Goal: Task Accomplishment & Management: Manage account settings

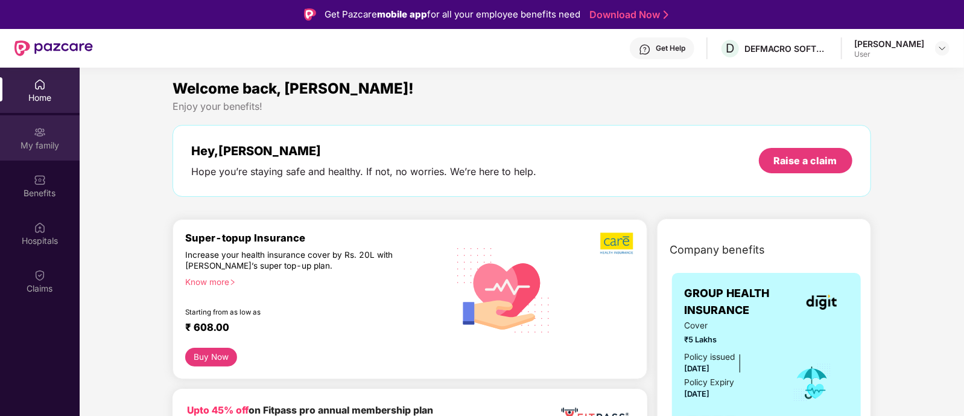
click at [51, 125] on div "My family" at bounding box center [40, 137] width 80 height 45
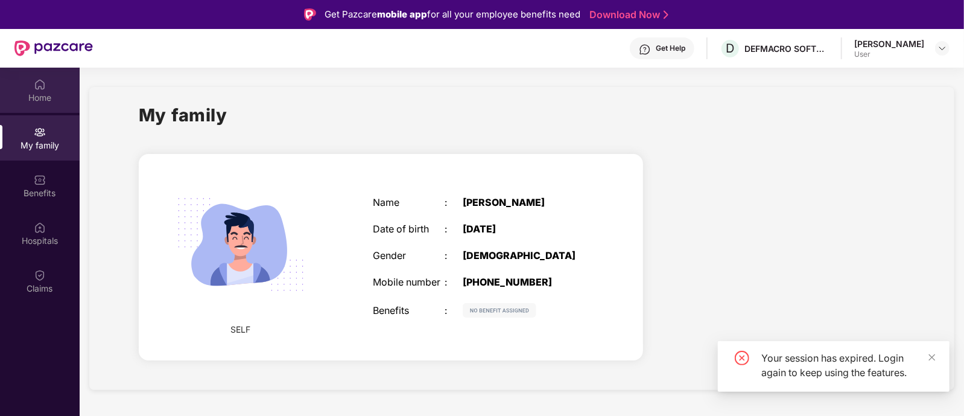
click at [48, 93] on div "Home" at bounding box center [40, 98] width 80 height 12
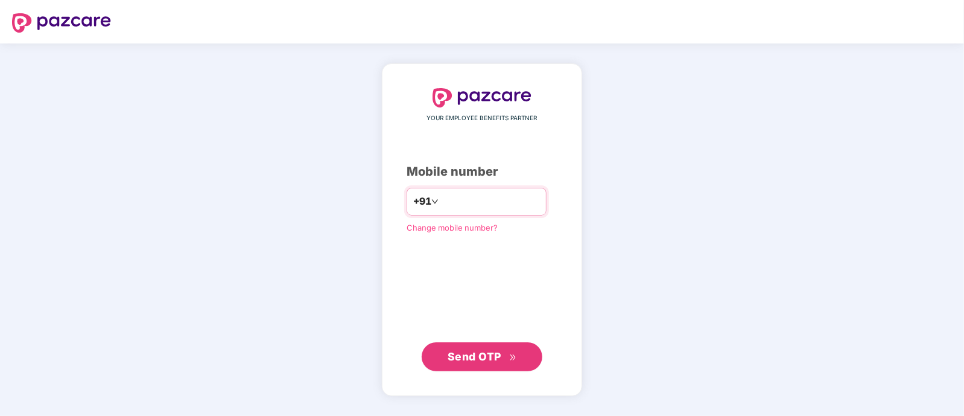
type input "**********"
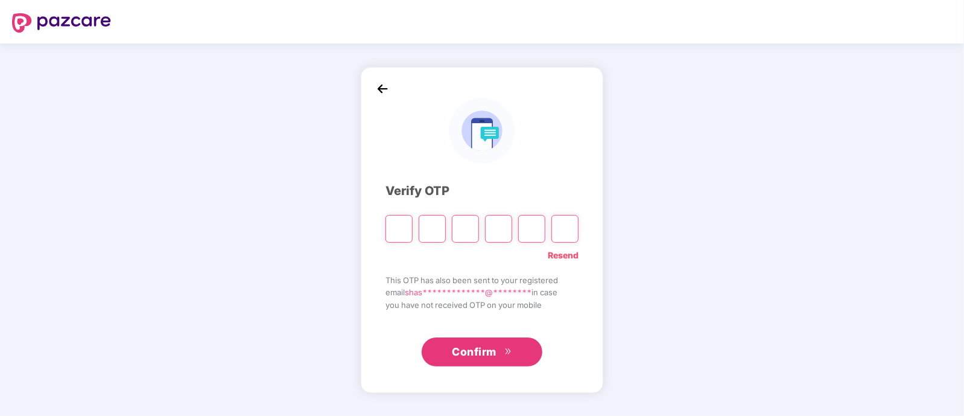
type input "*"
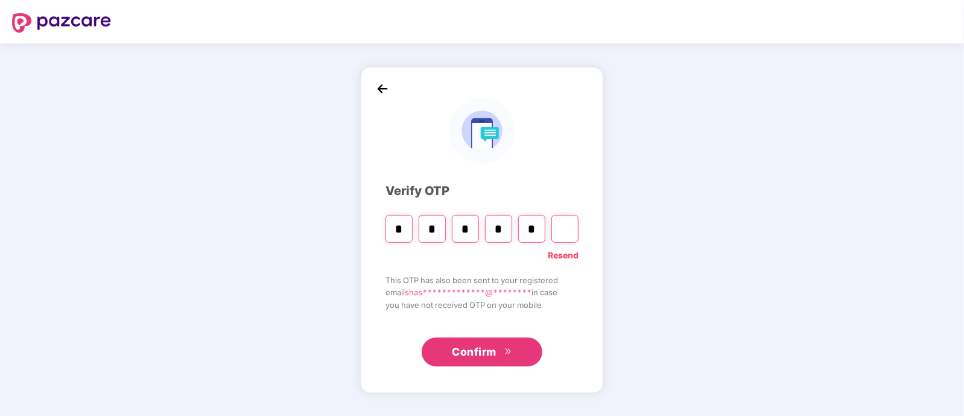
type input "*"
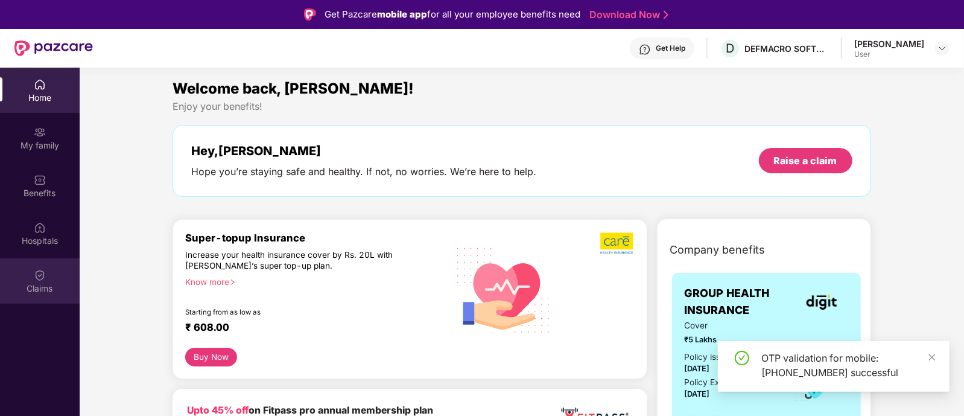
click at [32, 299] on div "Claims" at bounding box center [40, 280] width 80 height 45
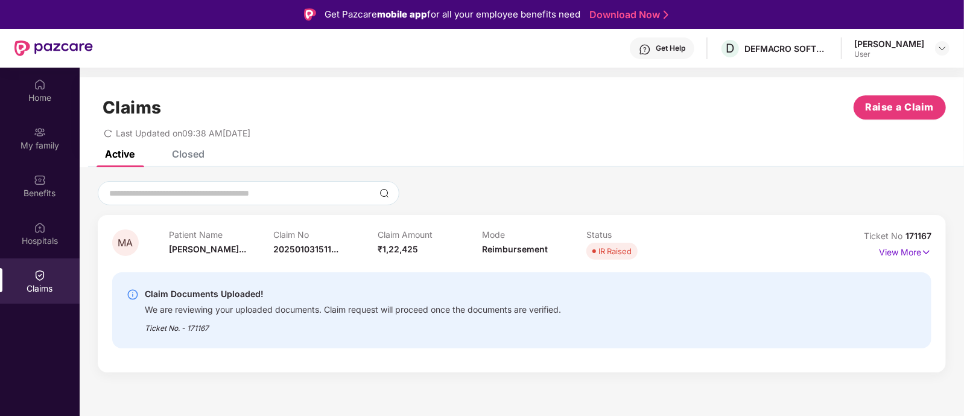
click at [106, 134] on icon "redo" at bounding box center [108, 133] width 8 height 8
